Goal: Information Seeking & Learning: Learn about a topic

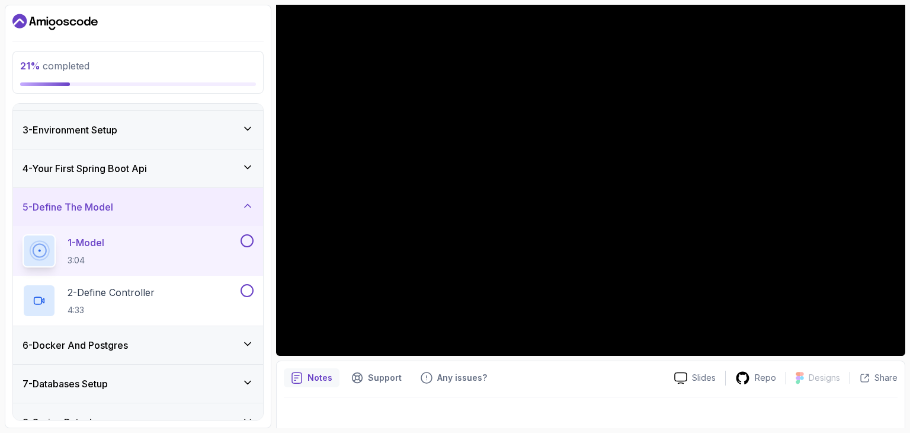
scroll to position [34, 0]
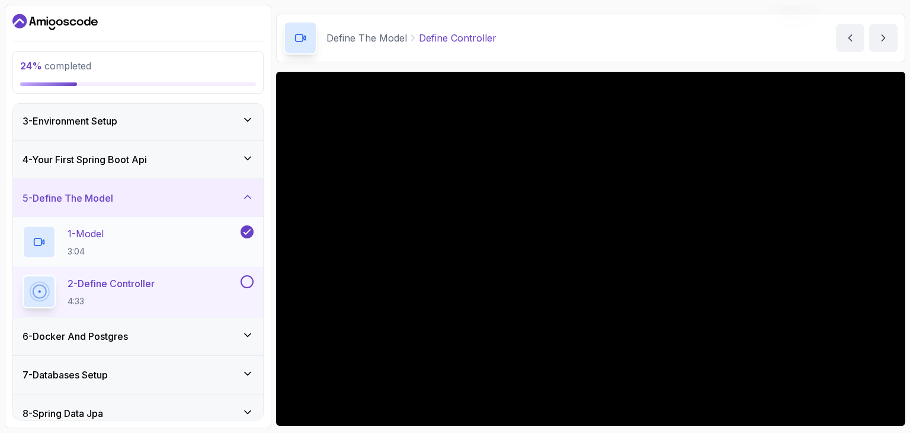
scroll to position [78, 0]
click at [101, 229] on p "1 - Model" at bounding box center [86, 234] width 36 height 14
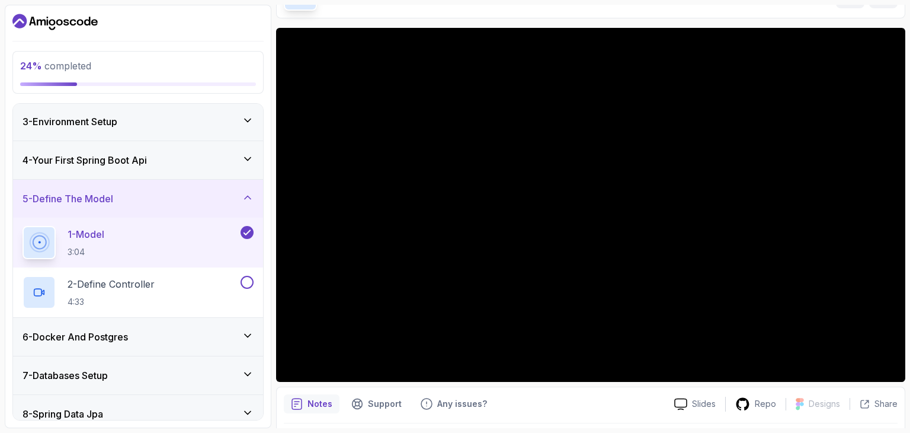
scroll to position [75, 0]
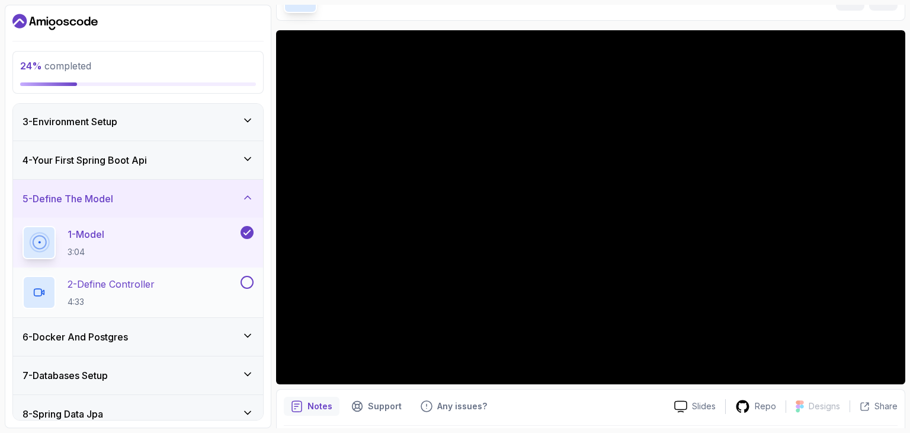
click at [145, 277] on p "2 - Define Controller" at bounding box center [111, 284] width 87 height 14
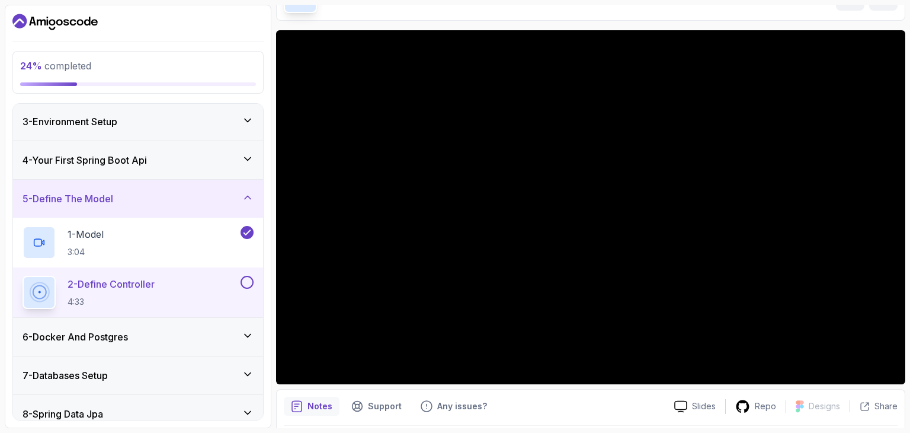
drag, startPoint x: 145, startPoint y: 277, endPoint x: 251, endPoint y: 277, distance: 106.1
click at [251, 277] on button "2 - Define Controller 4:33" at bounding box center [138, 292] width 231 height 33
click at [23, 276] on button "2 - Define Controller 4:33" at bounding box center [138, 292] width 231 height 33
